Goal: Task Accomplishment & Management: Complete application form

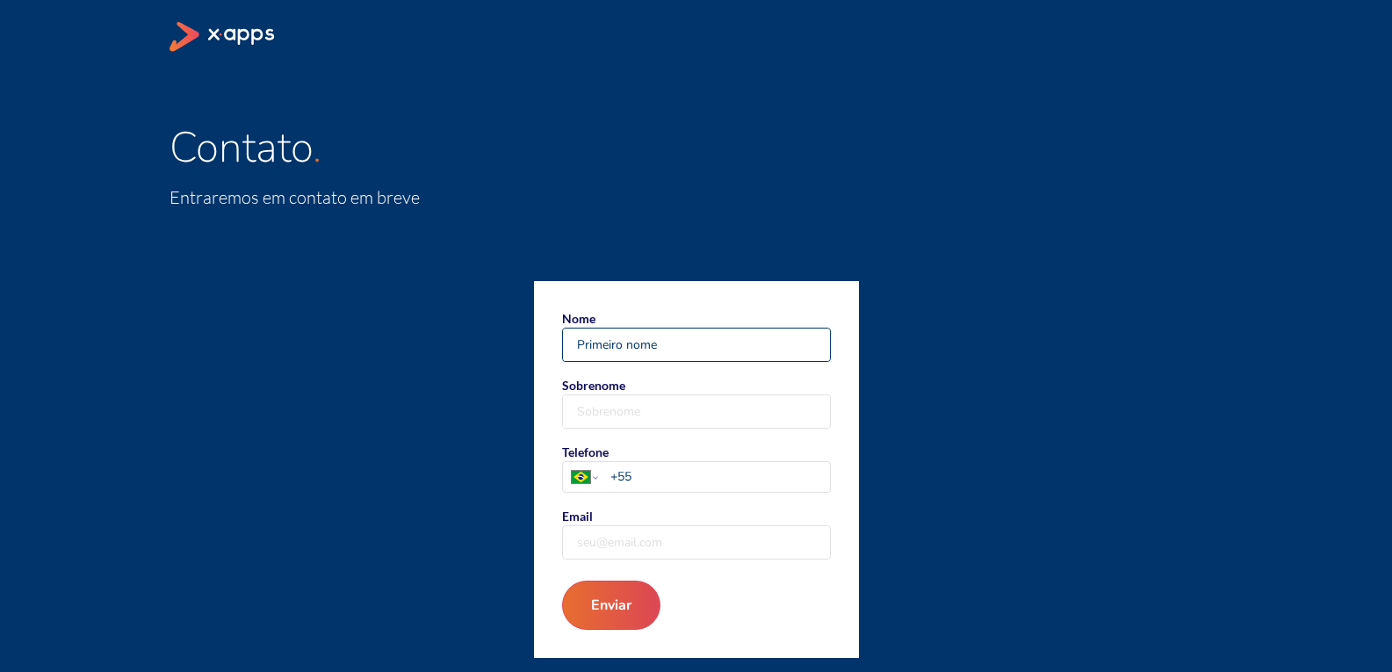
click at [657, 345] on input "Nome" at bounding box center [696, 344] width 267 height 32
type input "[PERSON_NAME]"
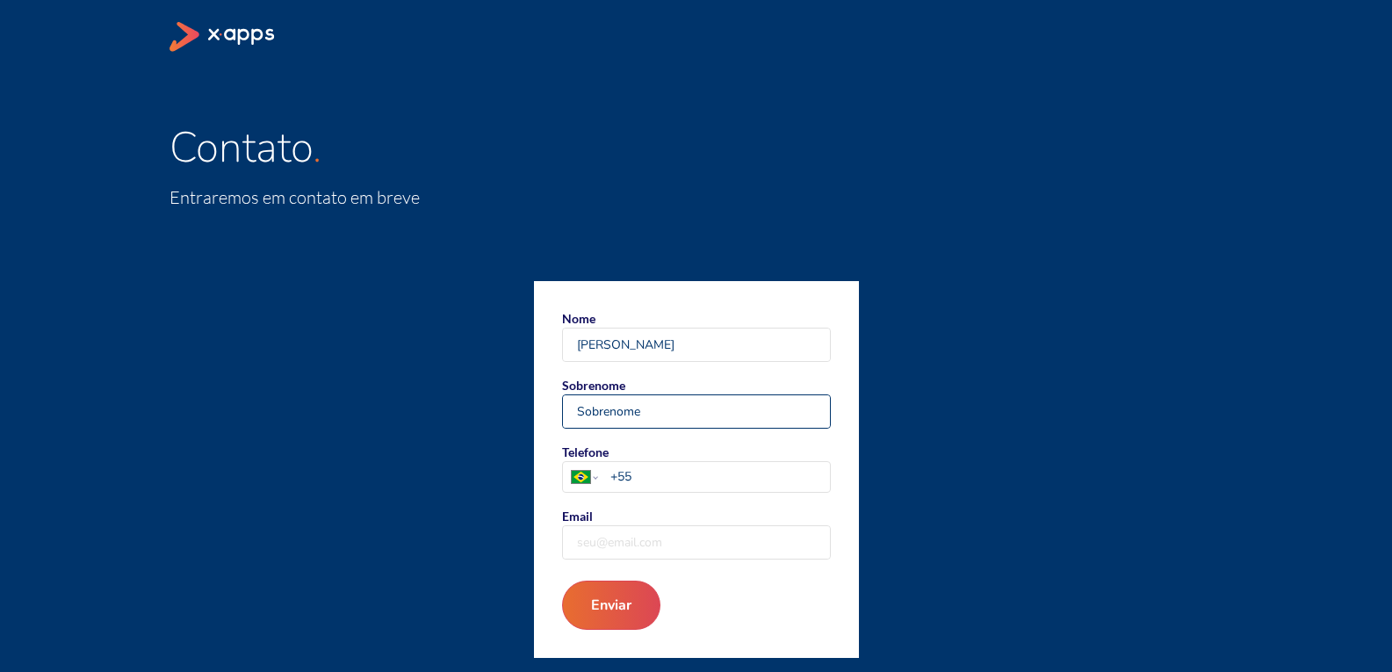
type input "[PERSON_NAME]"
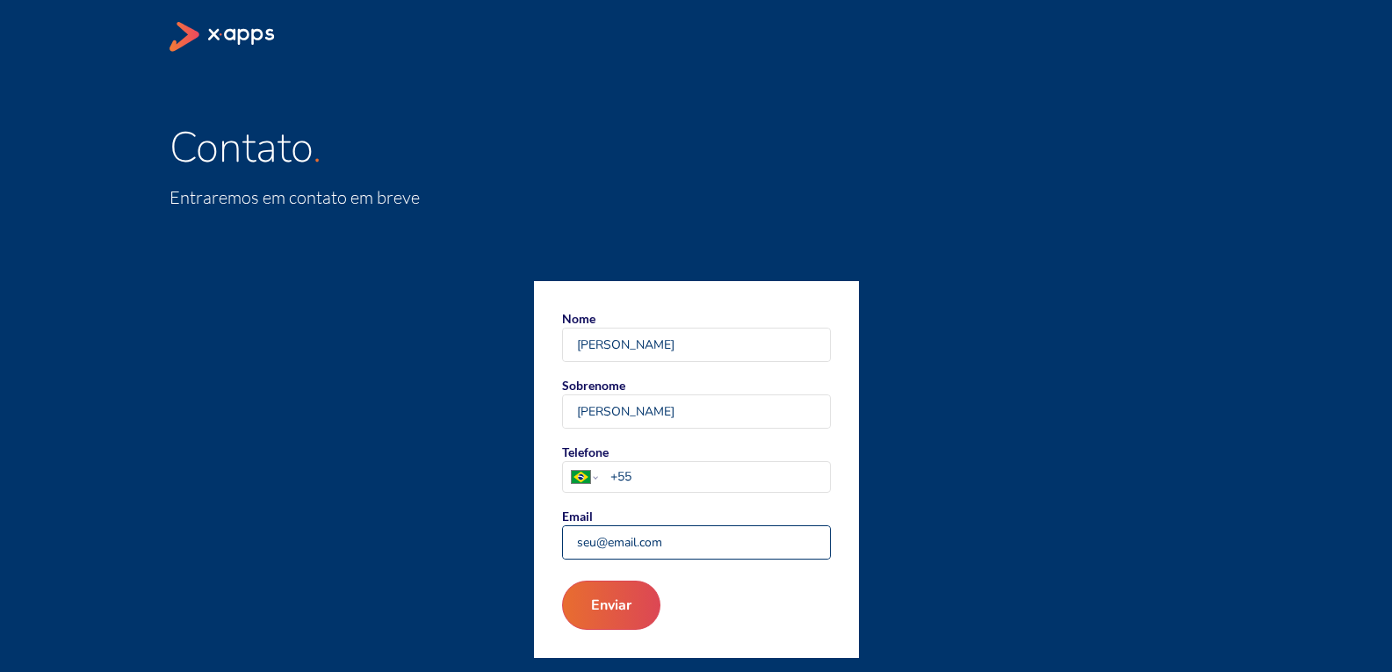
type input "[EMAIL_ADDRESS][DOMAIN_NAME]"
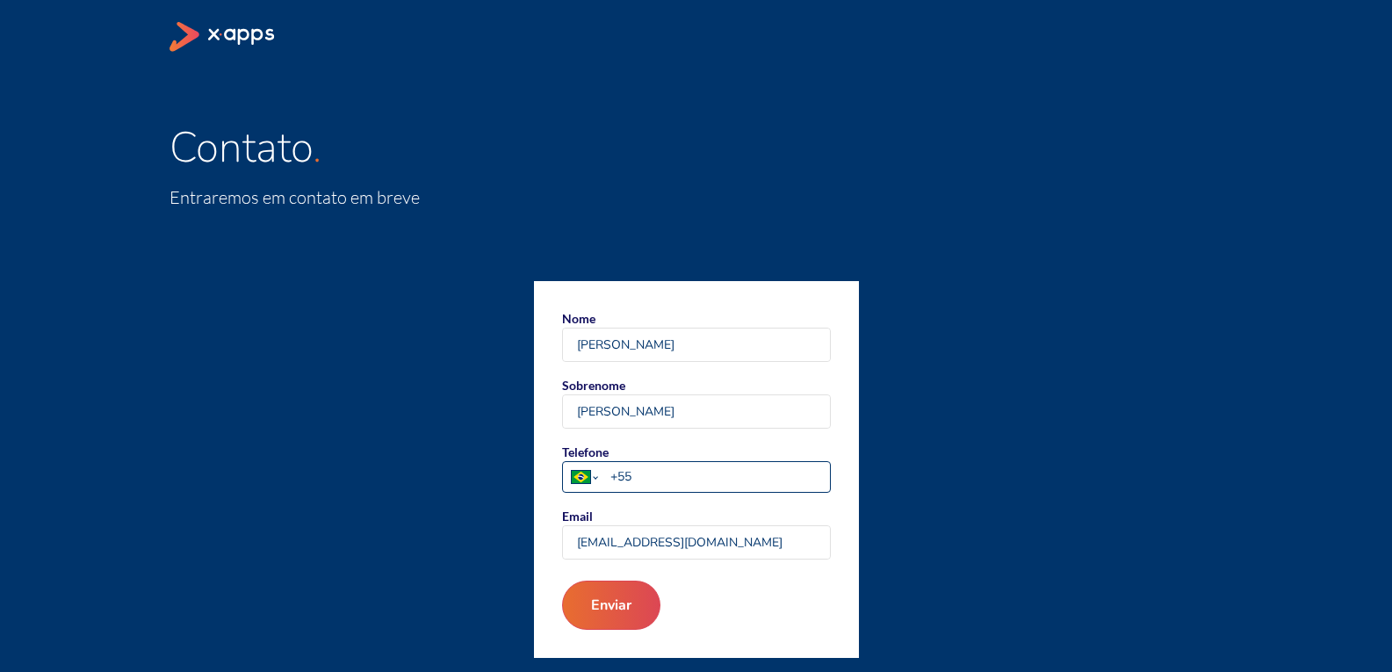
click at [585, 474] on select "[GEOGRAPHIC_DATA] [GEOGRAPHIC_DATA] [GEOGRAPHIC_DATA] [GEOGRAPHIC_DATA] [US_STA…" at bounding box center [585, 477] width 44 height 30
click at [563, 462] on select "[GEOGRAPHIC_DATA] [GEOGRAPHIC_DATA] [GEOGRAPHIC_DATA] [GEOGRAPHIC_DATA] [US_STA…" at bounding box center [585, 477] width 44 height 30
click at [646, 471] on input "+55" at bounding box center [719, 476] width 219 height 18
type input "[PHONE_NUMBER]"
click at [617, 601] on button "Enviar" at bounding box center [610, 605] width 105 height 53
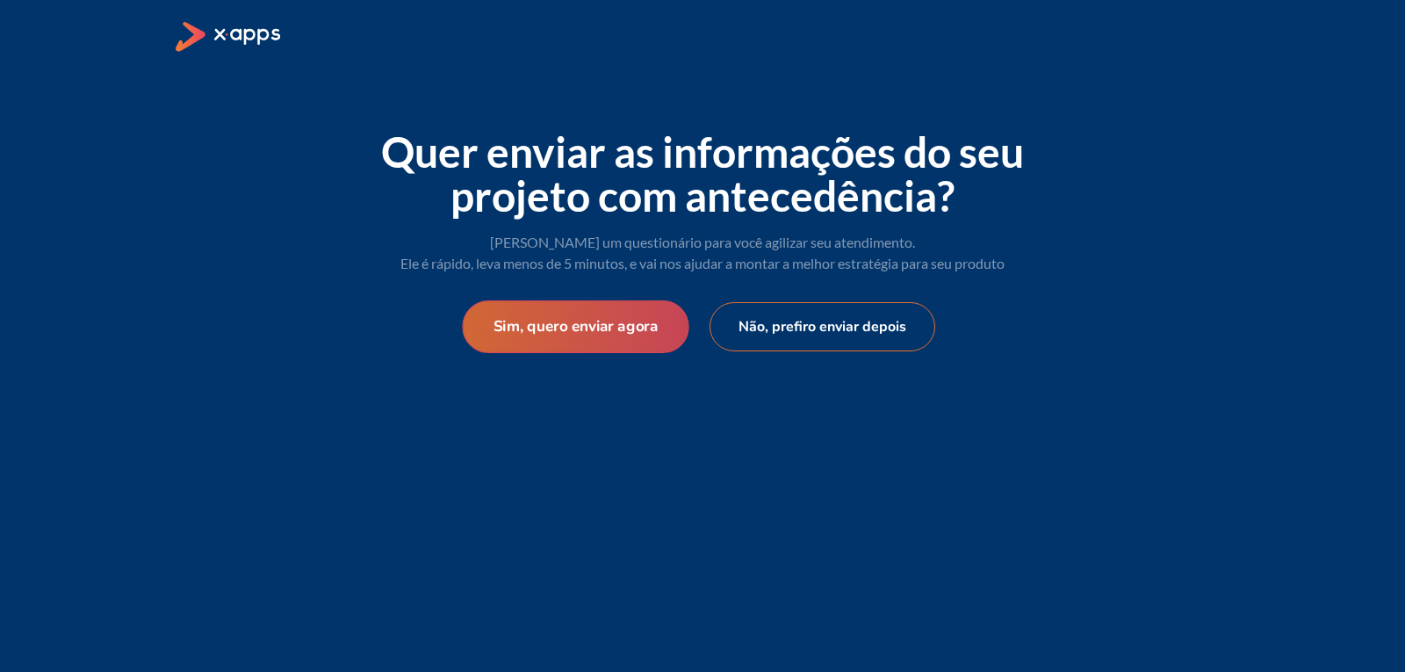
click at [657, 342] on button "Sim, quero enviar agora" at bounding box center [575, 326] width 227 height 53
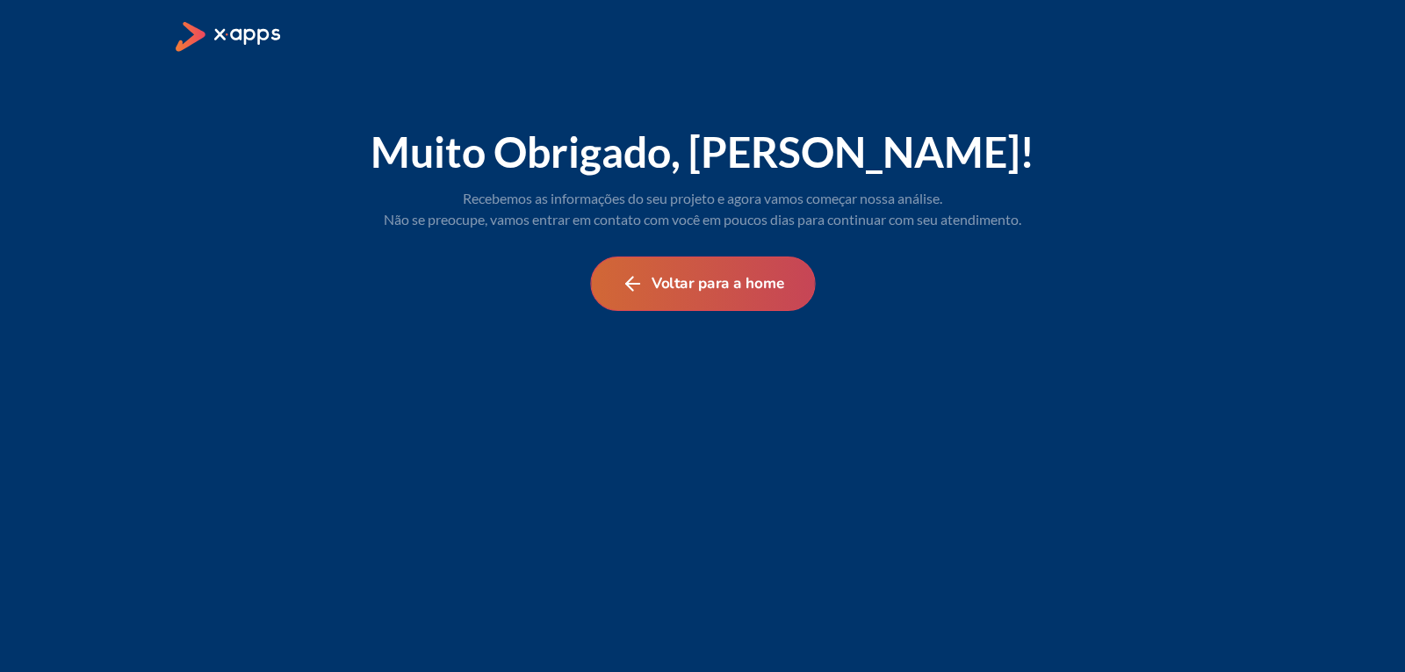
click at [739, 303] on button "Voltar para a home" at bounding box center [702, 283] width 225 height 54
